Goal: Task Accomplishment & Management: Use online tool/utility

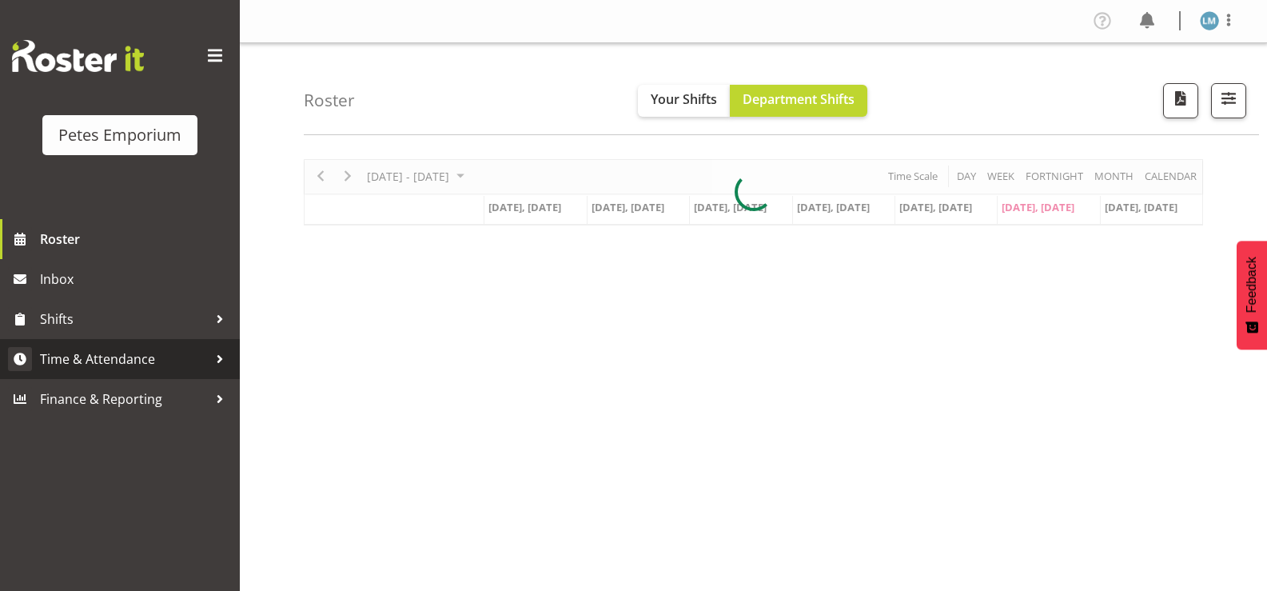
click at [170, 359] on span "Time & Attendance" at bounding box center [124, 359] width 168 height 24
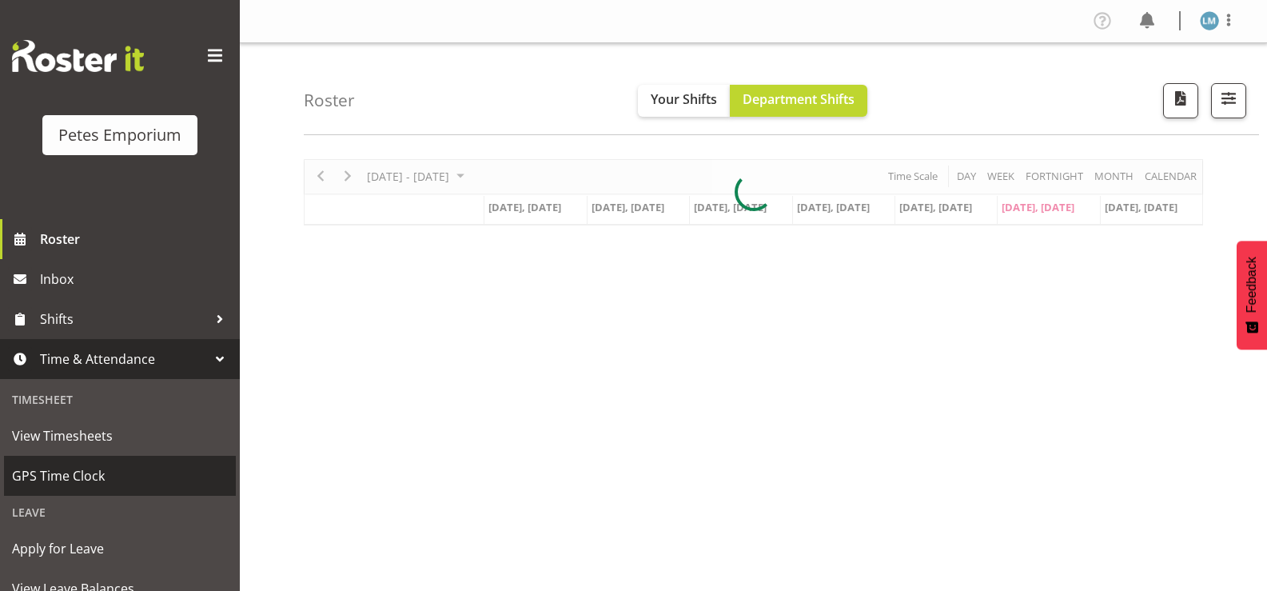
click at [109, 468] on span "GPS Time Clock" at bounding box center [120, 476] width 216 height 24
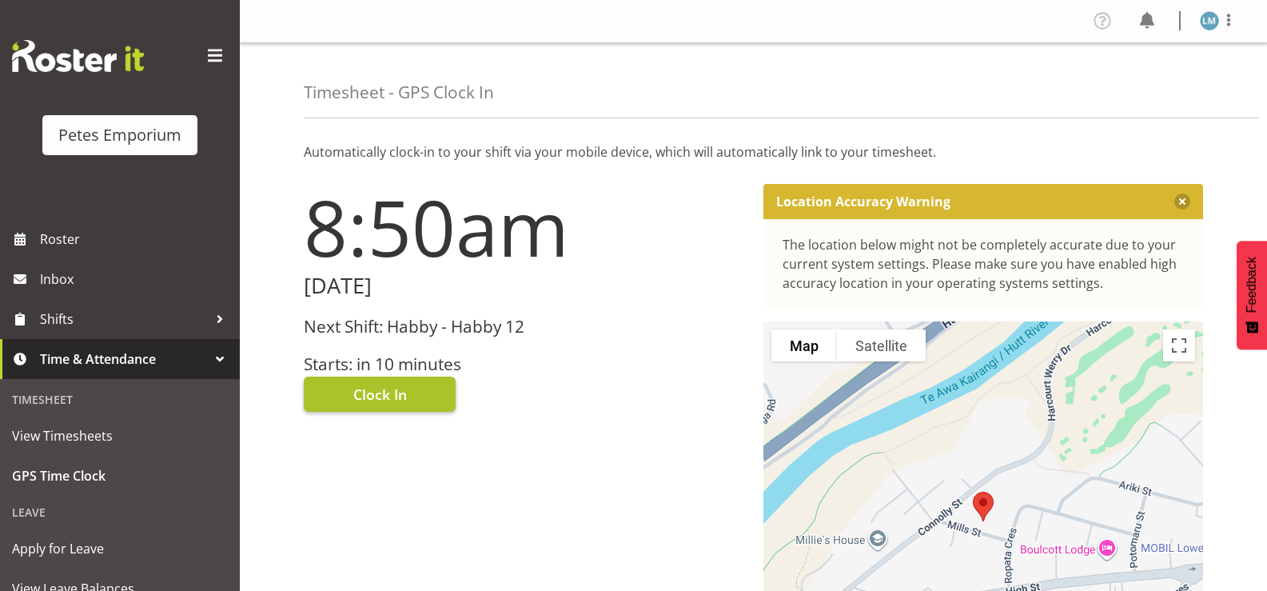
click at [417, 396] on button "Clock In" at bounding box center [380, 394] width 152 height 35
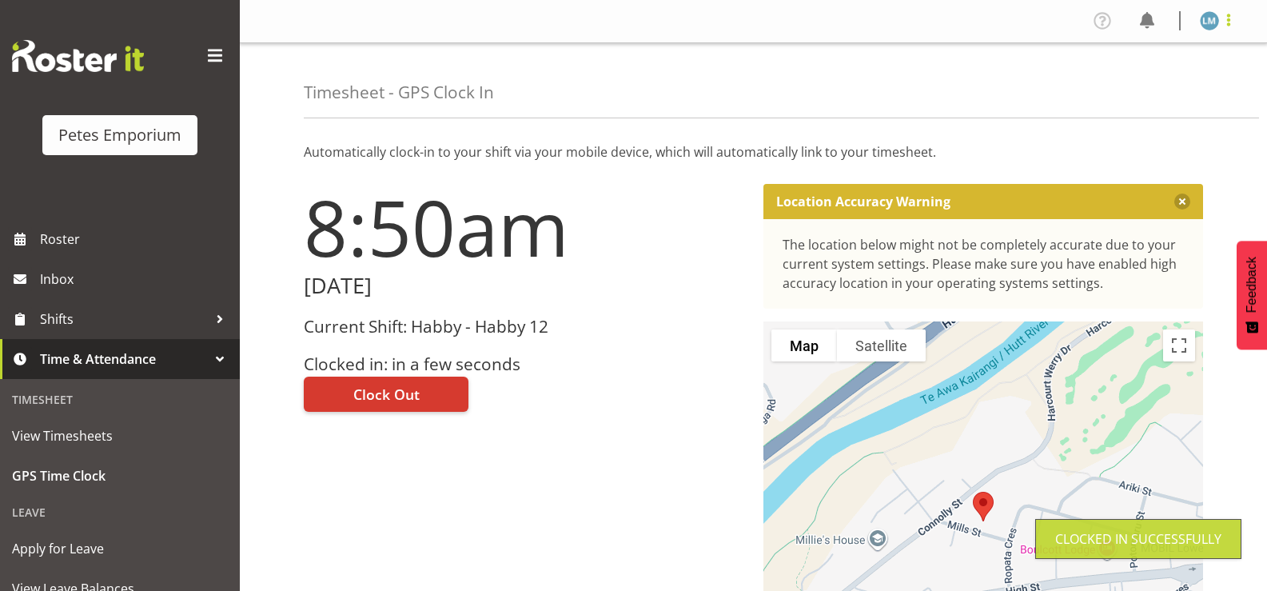
click at [1225, 22] on span at bounding box center [1228, 19] width 19 height 19
click at [1201, 82] on link "Log Out" at bounding box center [1161, 84] width 153 height 29
